Goal: Find specific page/section: Find specific page/section

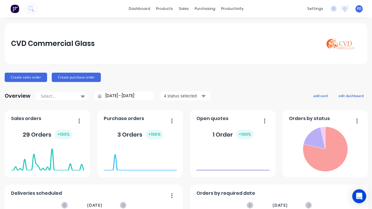
click at [228, 6] on div "productivity" at bounding box center [232, 8] width 28 height 9
click at [240, 40] on div "Planner" at bounding box center [239, 39] width 14 height 5
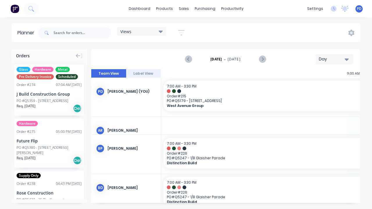
scroll to position [0, 595]
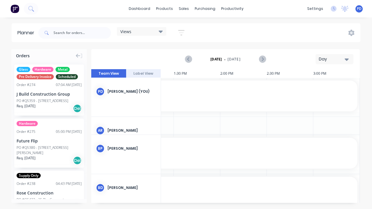
click at [166, 29] on div "Views" at bounding box center [141, 31] width 49 height 9
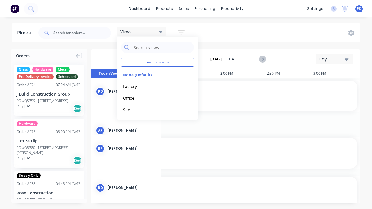
click at [138, 96] on button "Office" at bounding box center [152, 98] width 62 height 7
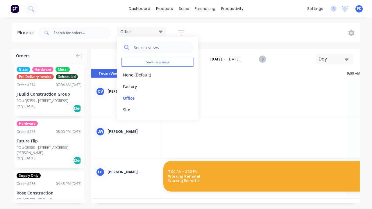
scroll to position [0, 592]
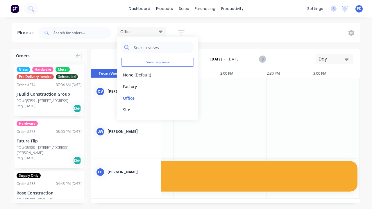
click at [137, 87] on button "Factory" at bounding box center [152, 86] width 62 height 7
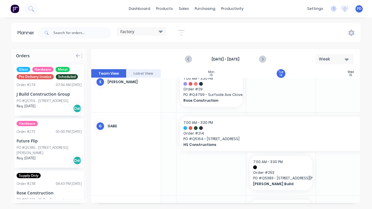
scroll to position [97, 55]
click at [284, 175] on span "Order # 253" at bounding box center [281, 172] width 56 height 5
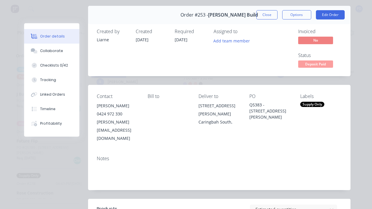
scroll to position [0, 0]
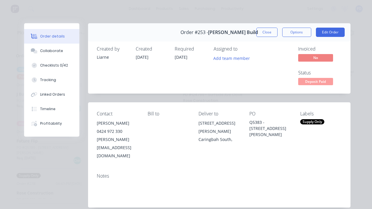
click at [271, 30] on button "Close" at bounding box center [267, 32] width 21 height 9
